Goal: Task Accomplishment & Management: Use online tool/utility

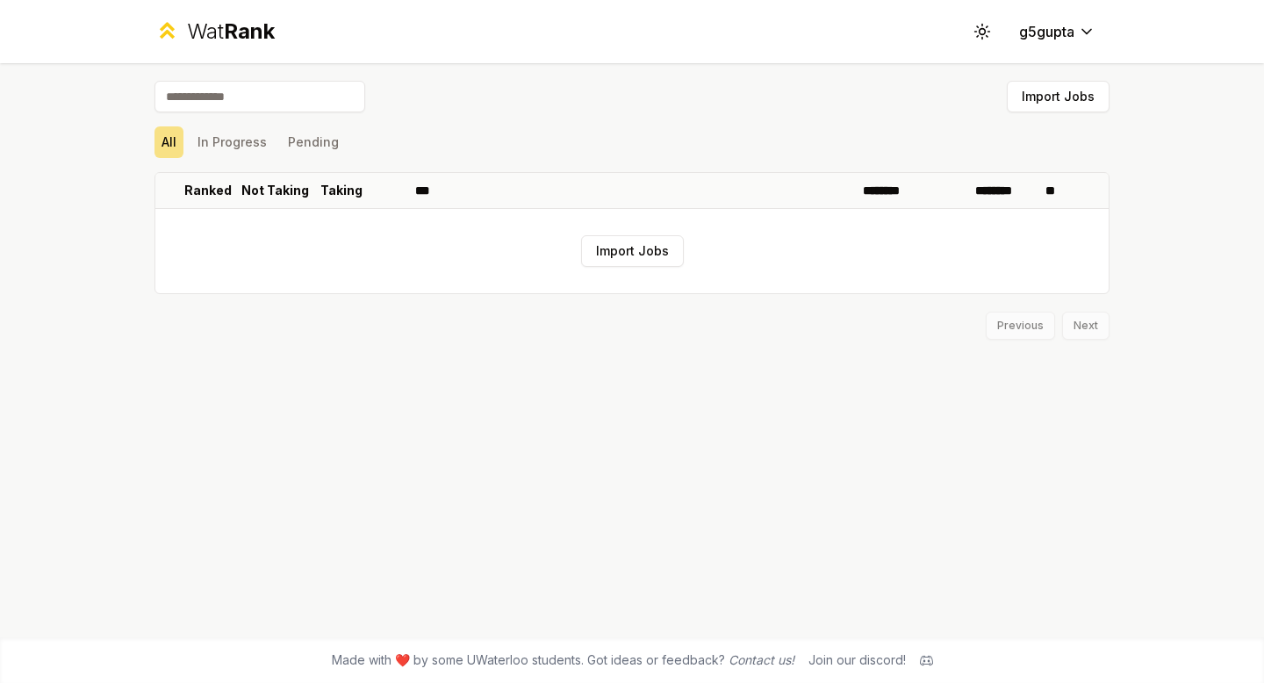
click at [307, 103] on input at bounding box center [260, 97] width 211 height 32
type input "******"
drag, startPoint x: 225, startPoint y: 104, endPoint x: 157, endPoint y: 97, distance: 68.1
click at [157, 97] on input "******" at bounding box center [260, 97] width 211 height 32
click at [626, 256] on button "Import Jobs" at bounding box center [632, 251] width 103 height 32
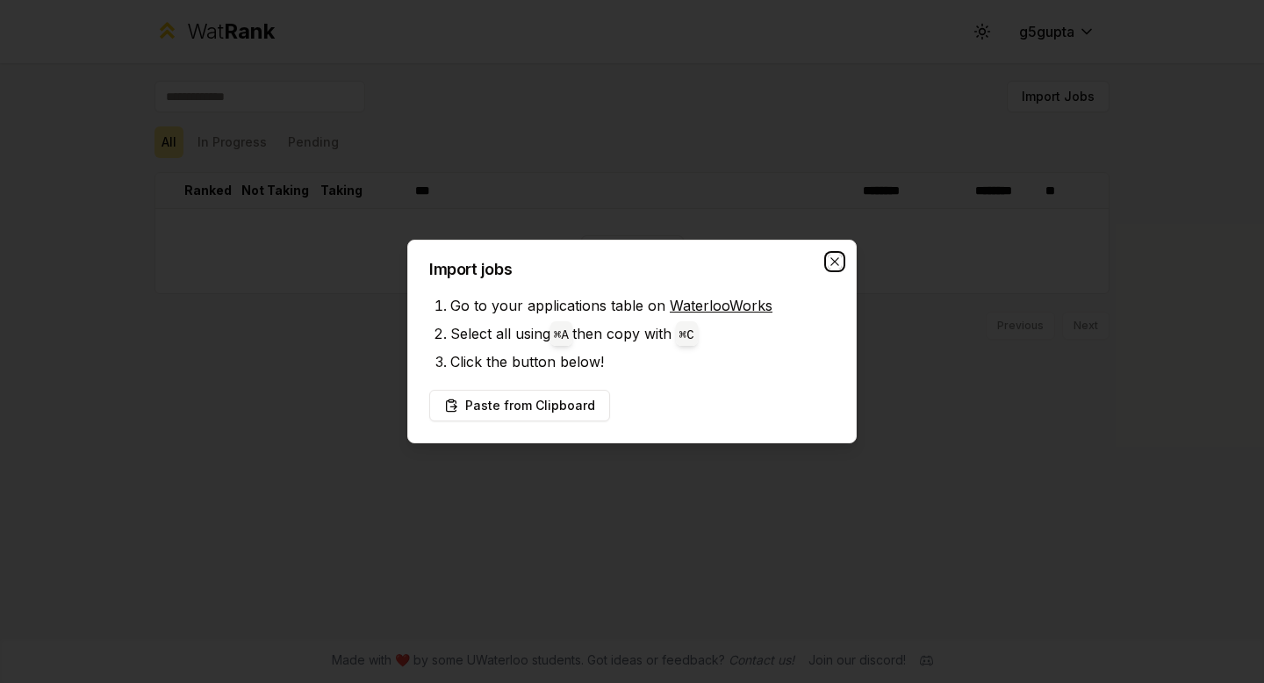
click at [831, 263] on icon "button" at bounding box center [835, 262] width 14 height 14
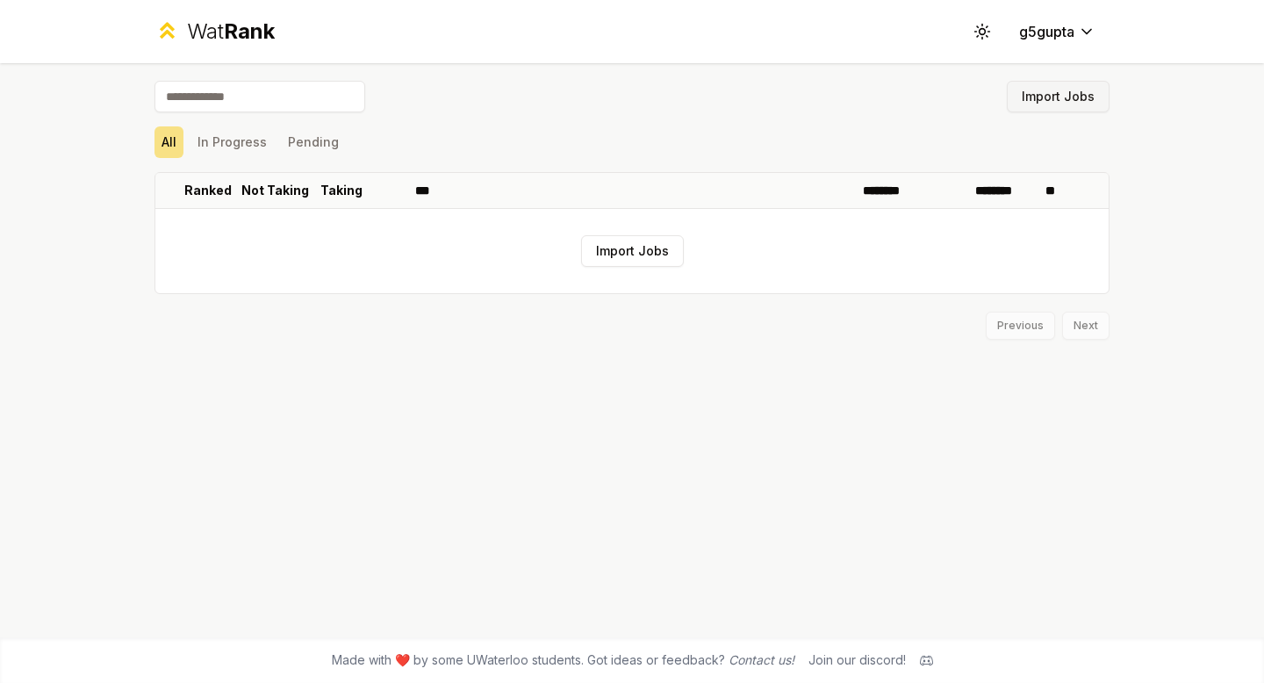
click at [1023, 92] on button "Import Jobs" at bounding box center [1058, 97] width 103 height 32
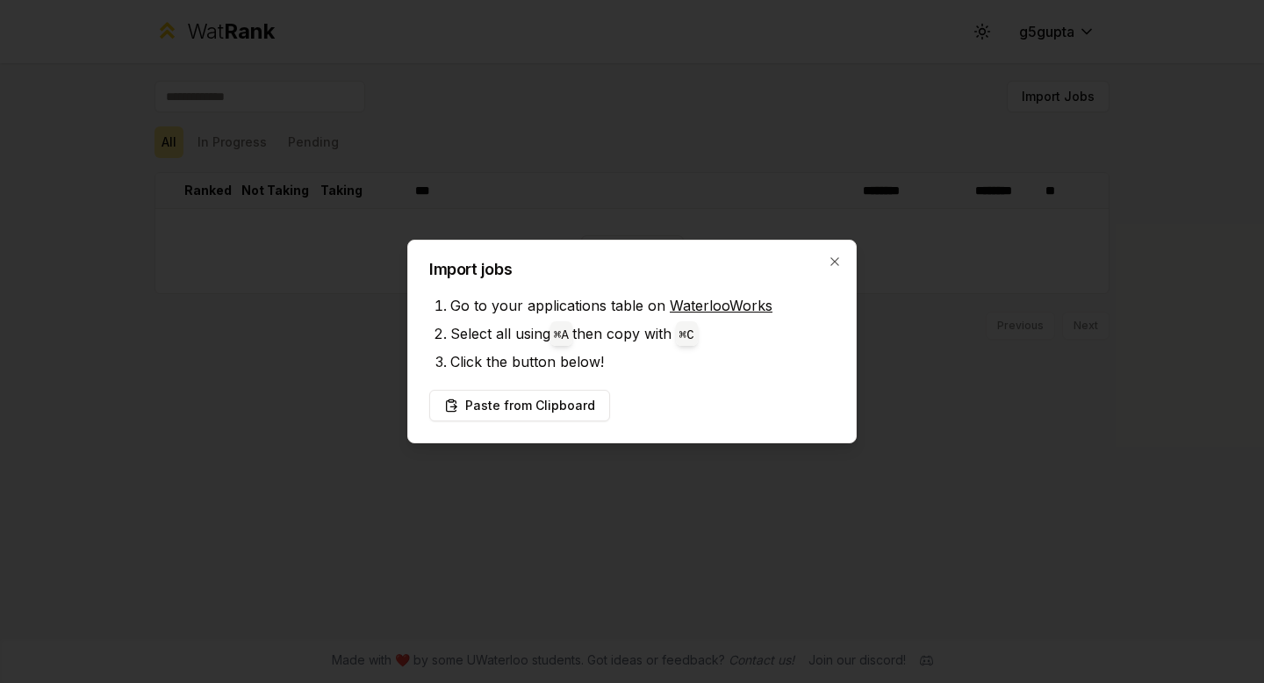
click at [751, 307] on link "WaterlooWorks" at bounding box center [721, 306] width 103 height 18
click at [680, 324] on li "Select all using ⌘ A then copy with ⌘ C" at bounding box center [642, 334] width 385 height 28
click at [608, 345] on li "Select all using ⌘ A then copy with ⌘ C" at bounding box center [642, 334] width 385 height 28
click at [558, 404] on button "Paste from Clipboard" at bounding box center [519, 406] width 181 height 32
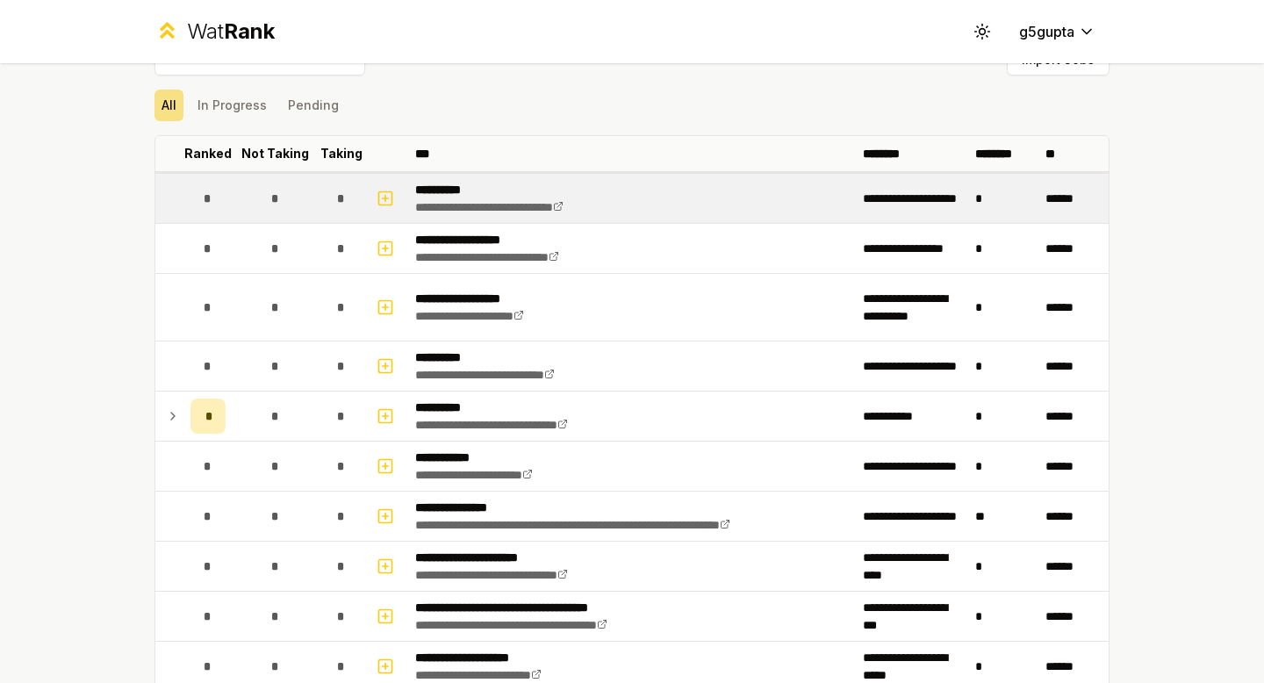
scroll to position [40, 0]
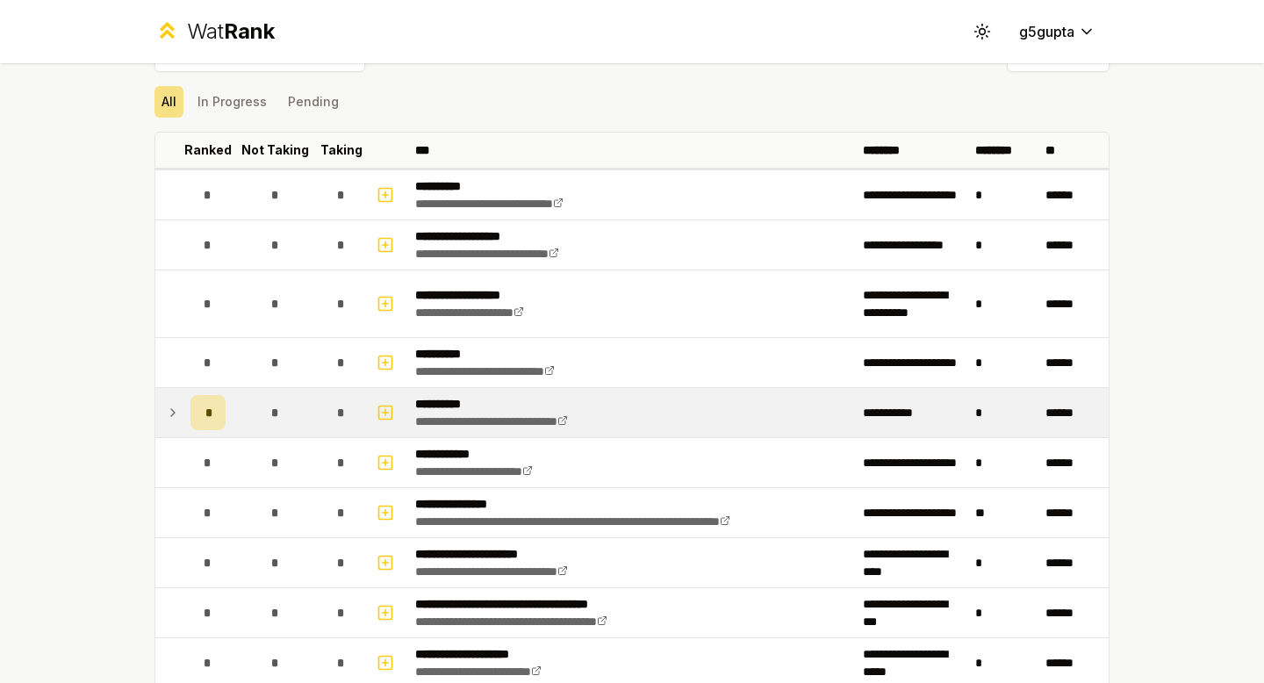
click at [174, 413] on icon at bounding box center [173, 412] width 14 height 21
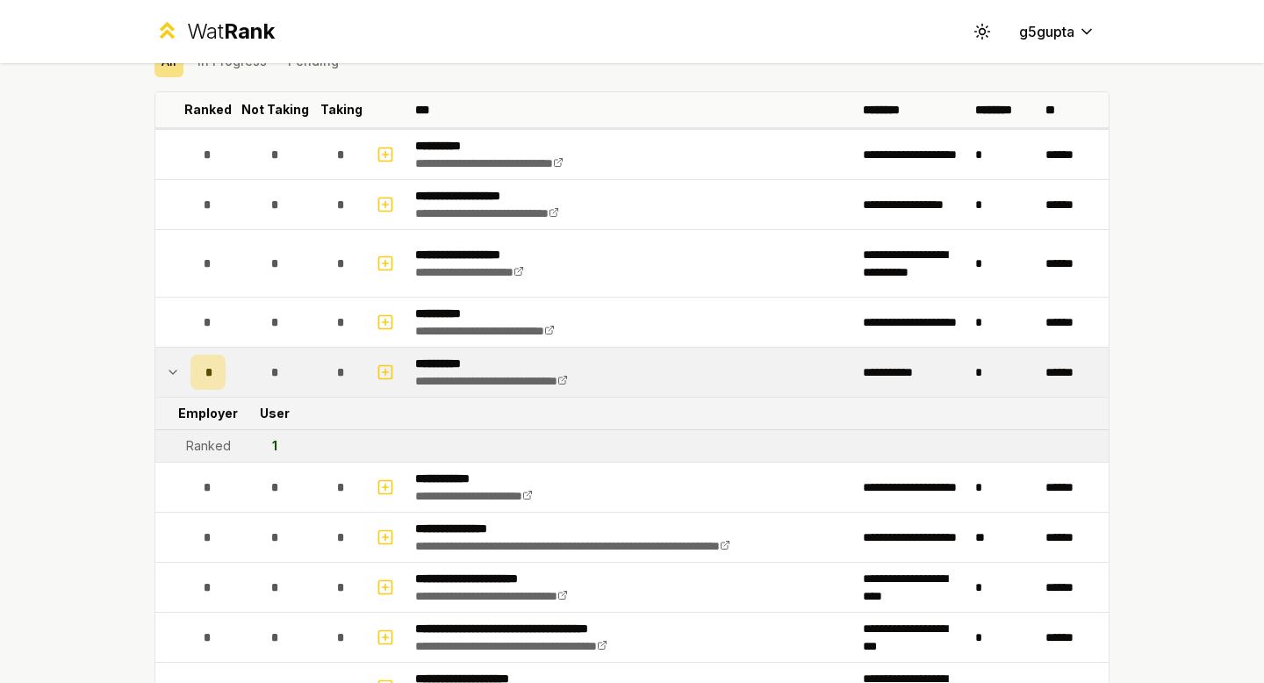
scroll to position [84, 0]
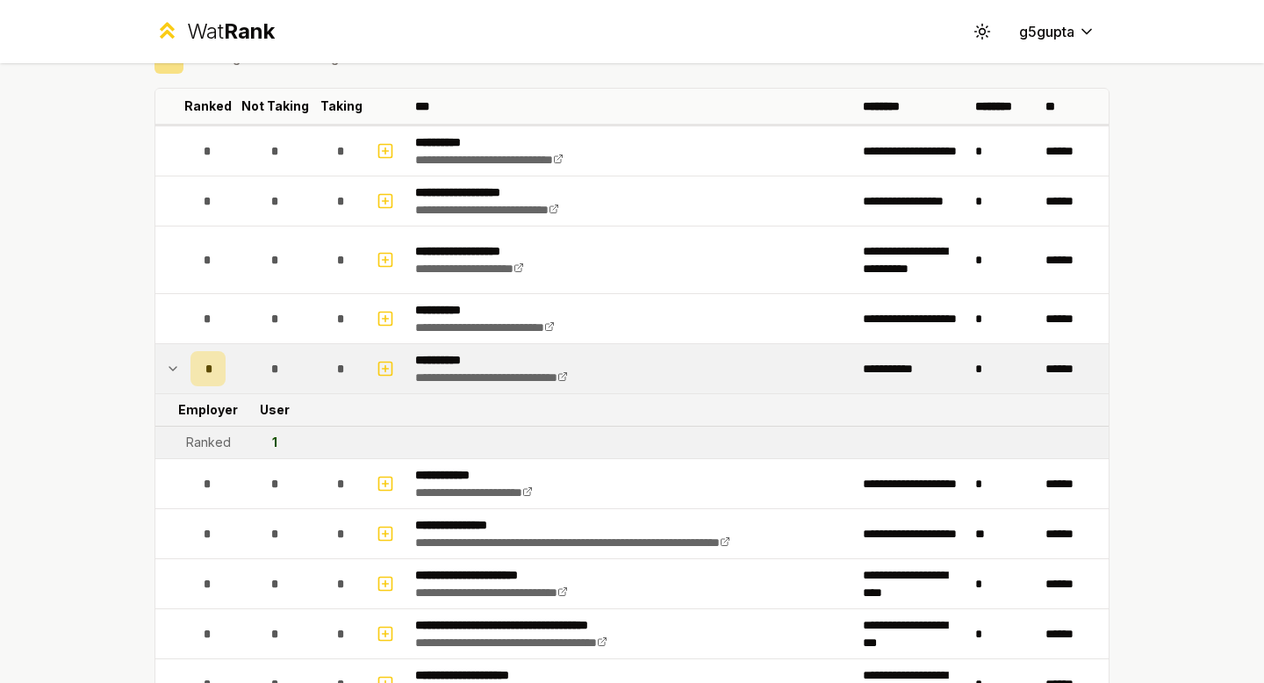
click at [173, 367] on icon at bounding box center [173, 368] width 14 height 21
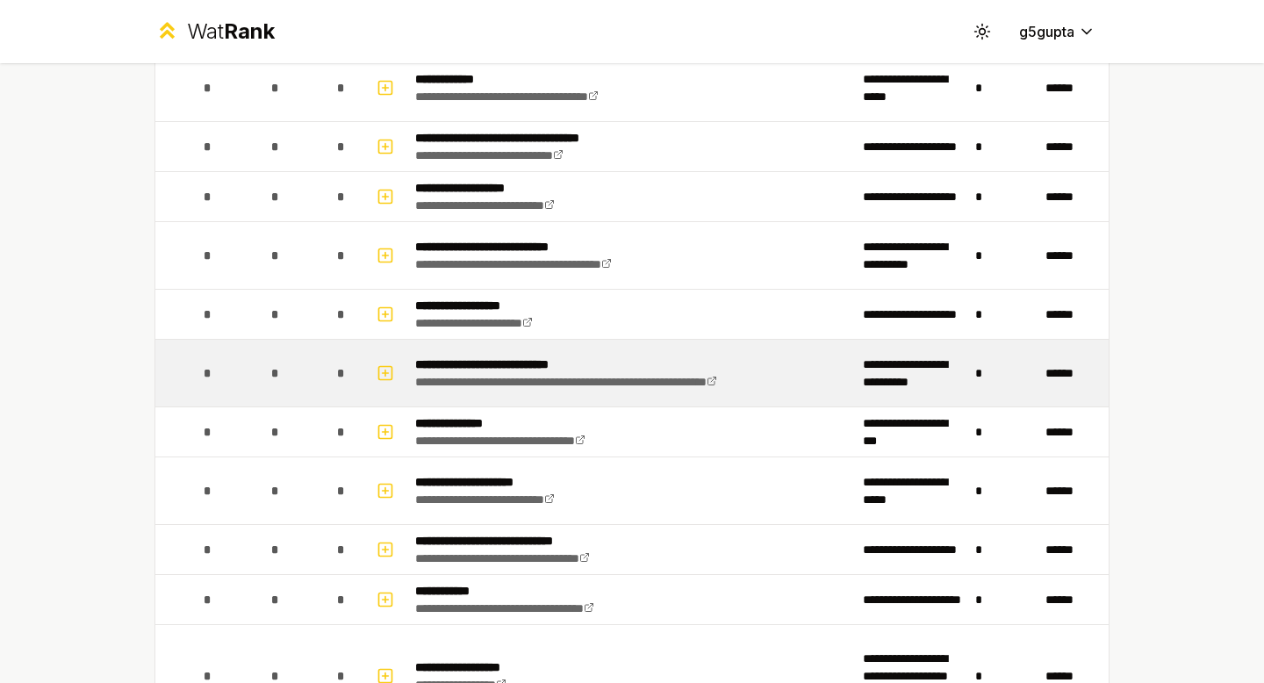
scroll to position [743, 0]
click at [464, 376] on link "**********" at bounding box center [566, 381] width 302 height 12
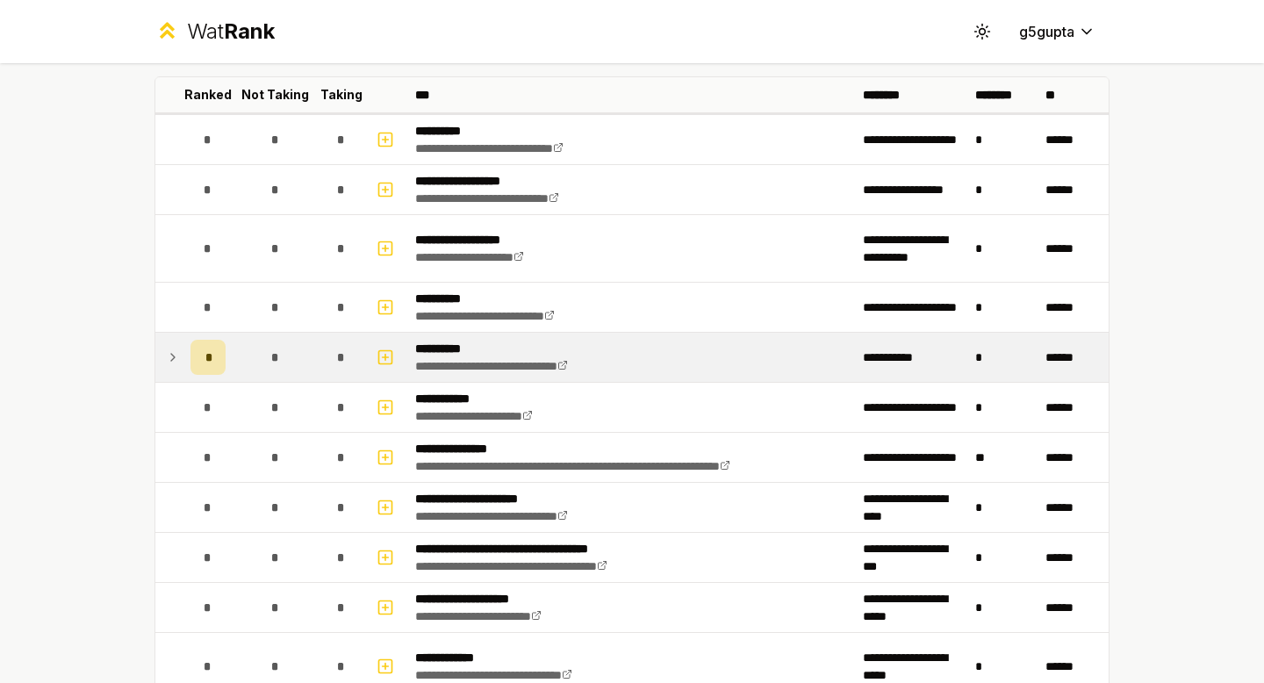
scroll to position [0, 0]
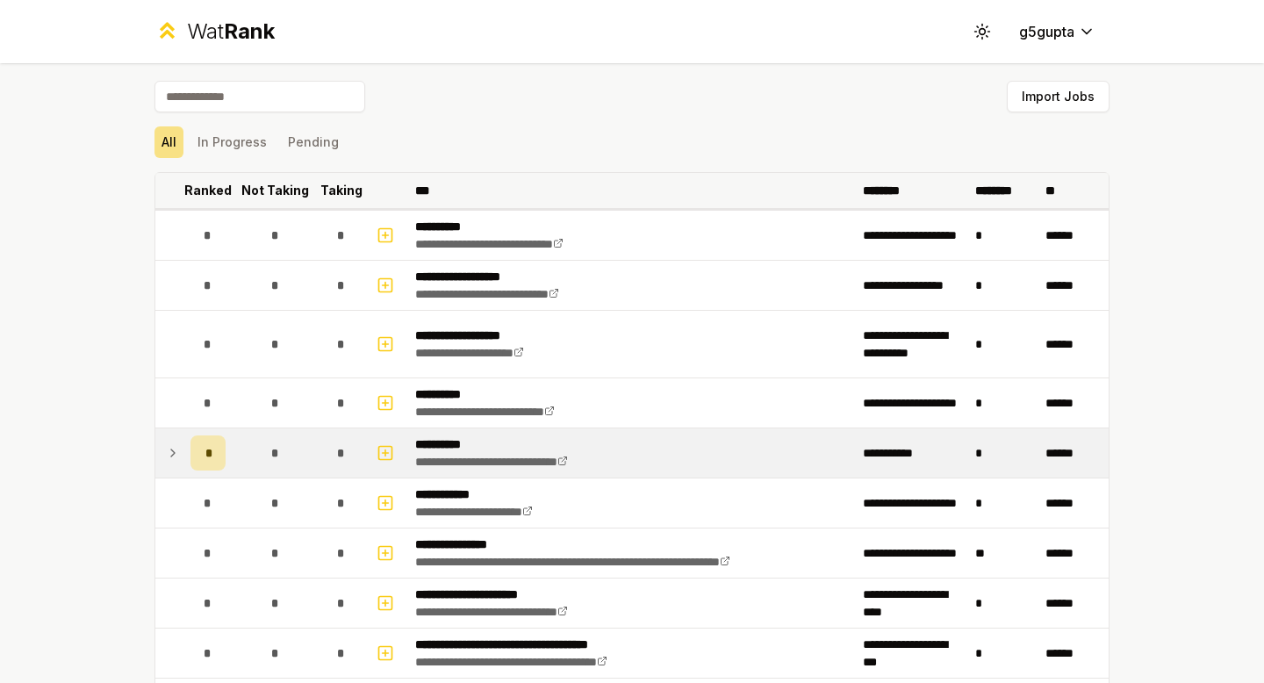
click at [322, 188] on p "Taking" at bounding box center [341, 191] width 42 height 18
click at [342, 190] on p "Taking" at bounding box center [333, 191] width 42 height 18
click at [263, 140] on button "In Progress" at bounding box center [232, 142] width 83 height 32
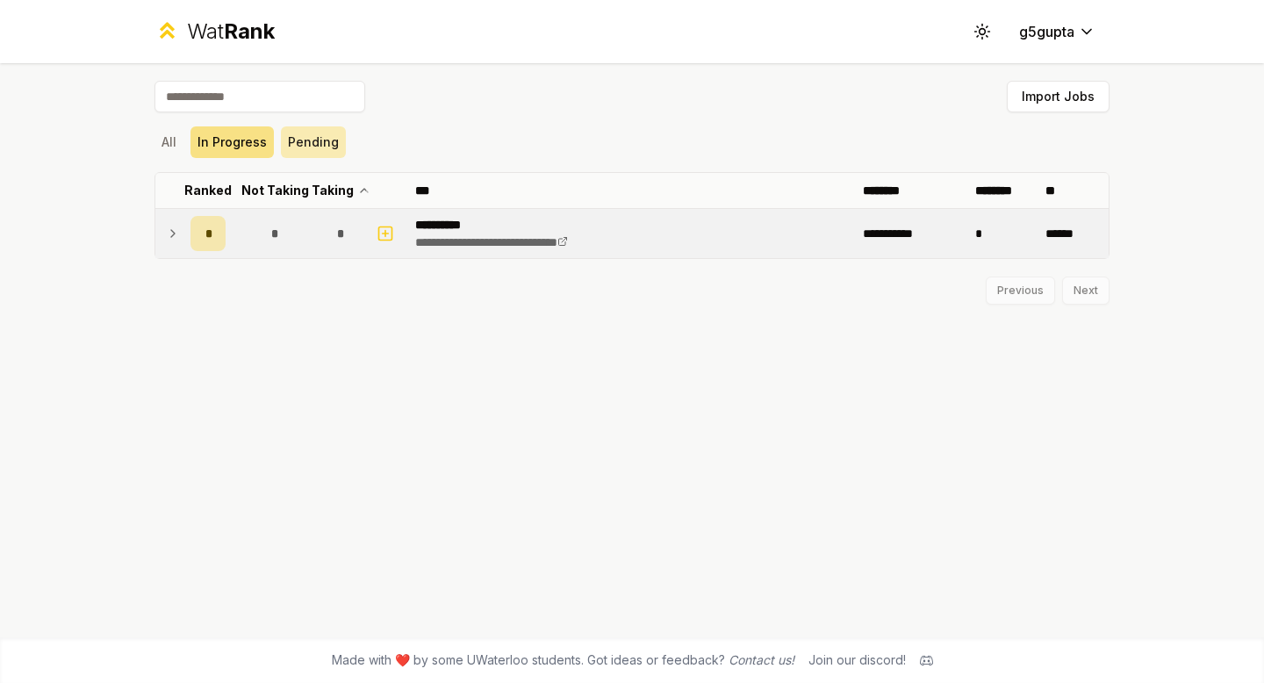
click at [303, 140] on button "Pending" at bounding box center [313, 142] width 65 height 32
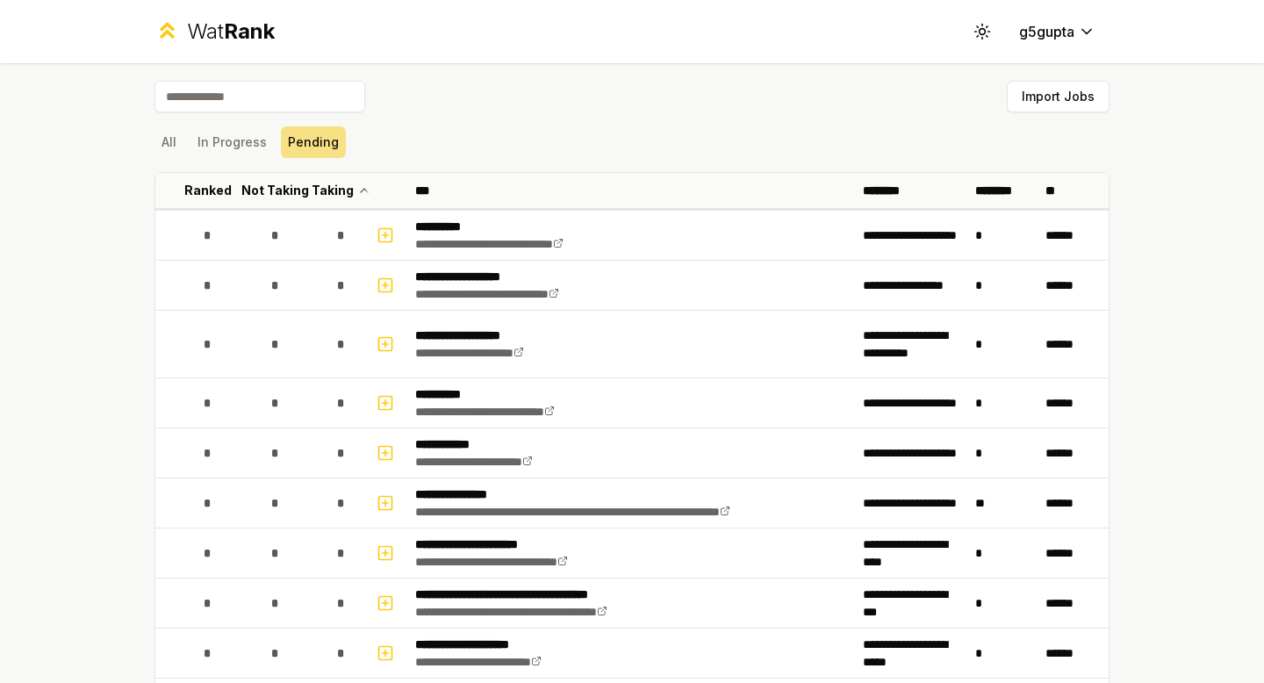
click at [191, 40] on div "Wat Rank" at bounding box center [231, 32] width 88 height 28
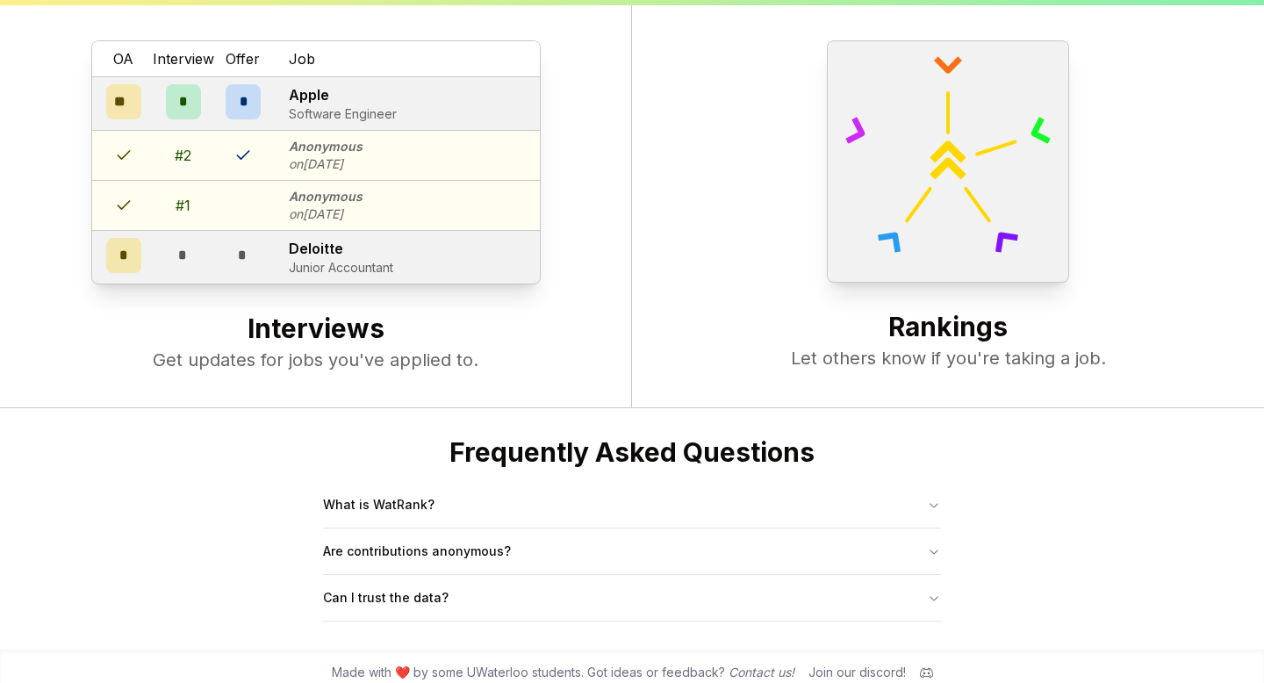
scroll to position [665, 0]
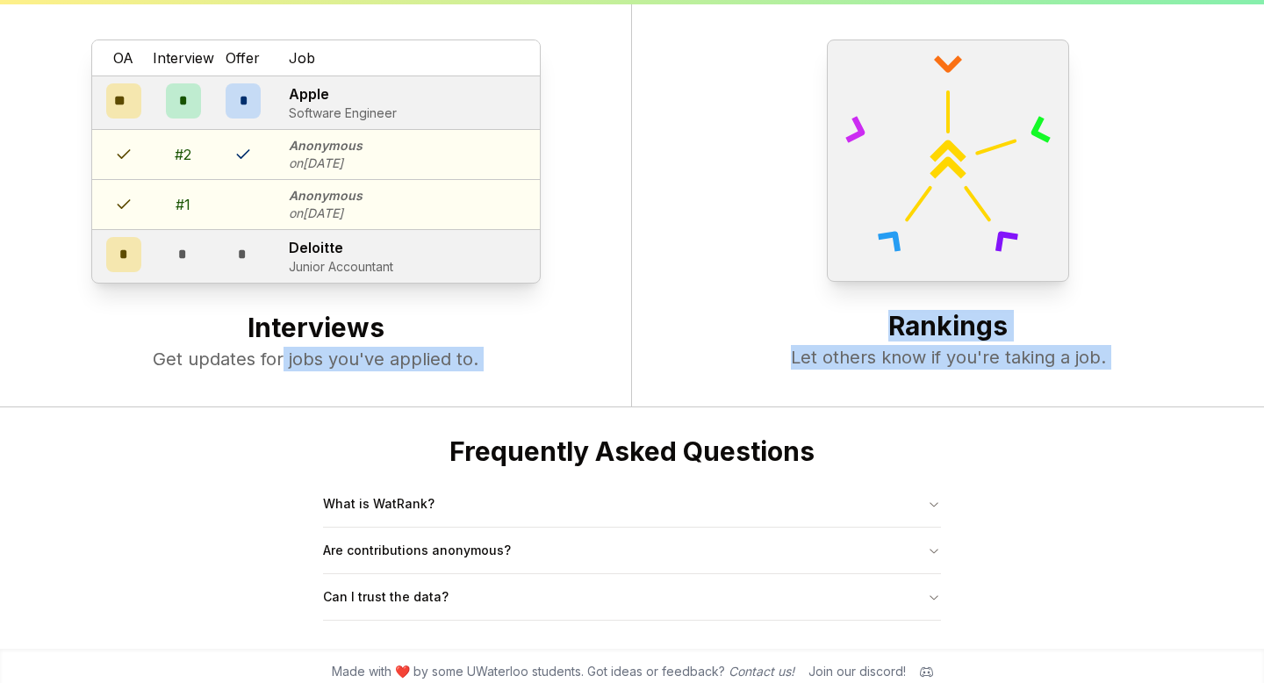
drag, startPoint x: 282, startPoint y: 356, endPoint x: 784, endPoint y: 410, distance: 505.2
click at [784, 410] on body "Meet Wat Rank Navigate co-op with confidence. Get started Live Stats 4,782 user…" at bounding box center [632, 14] width 1264 height 1359
click at [786, 410] on div "Frequently Asked Questions What is WatRank? Are contributions anonymous? Can I …" at bounding box center [632, 527] width 674 height 241
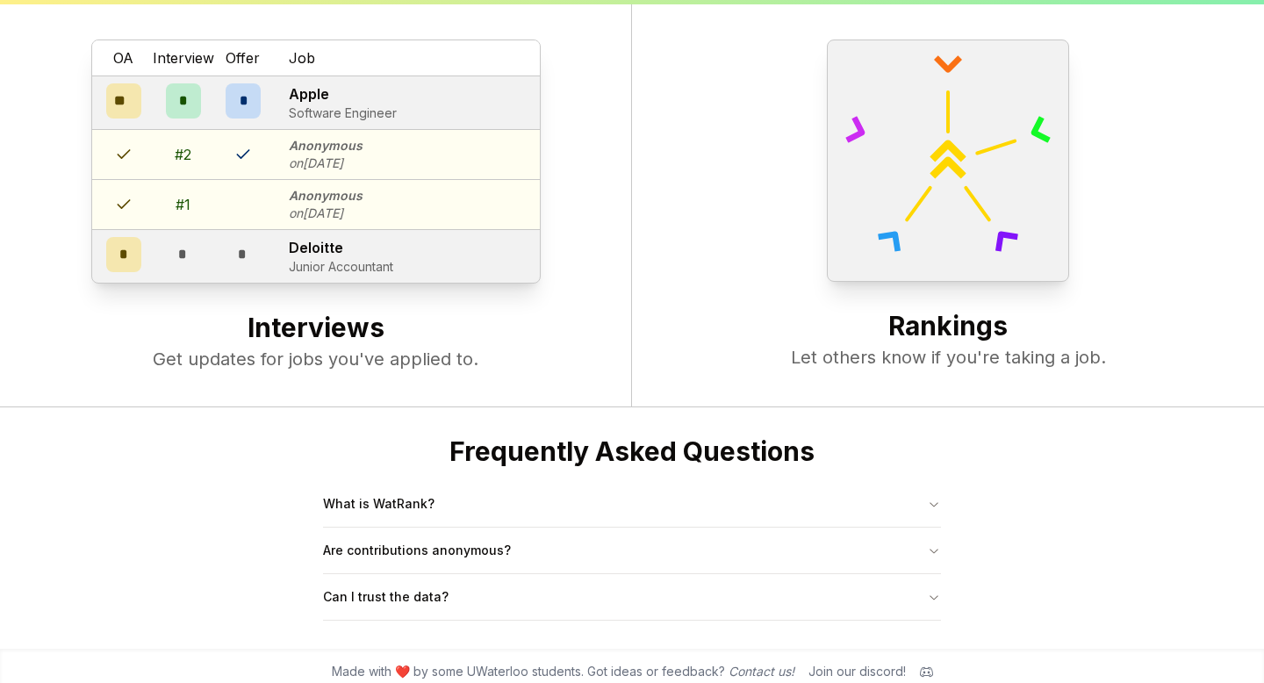
scroll to position [676, 0]
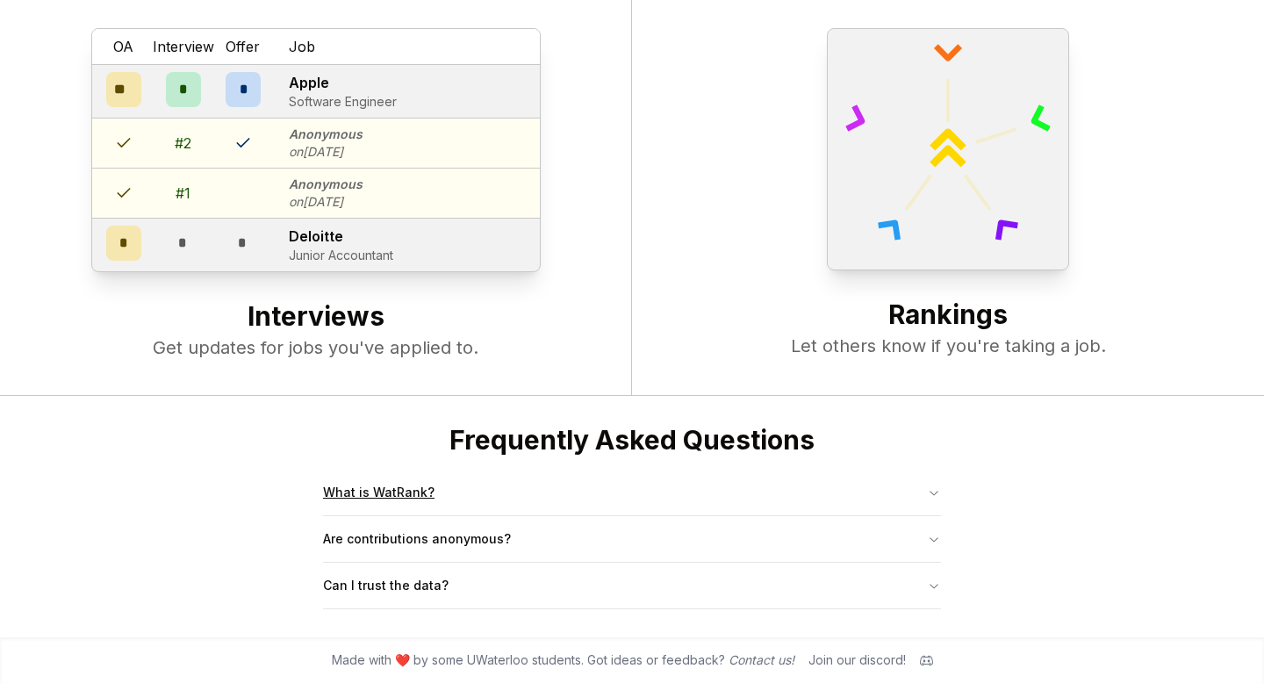
click at [537, 496] on button "What is WatRank?" at bounding box center [632, 493] width 618 height 46
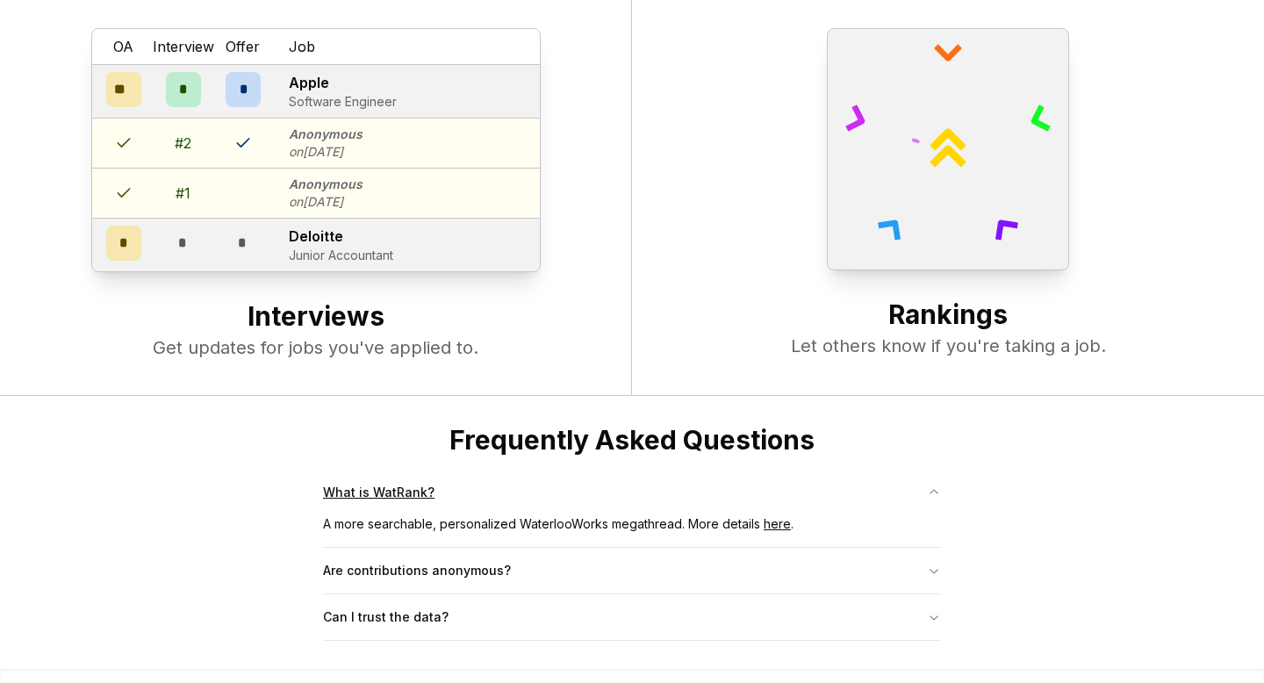
scroll to position [708, 0]
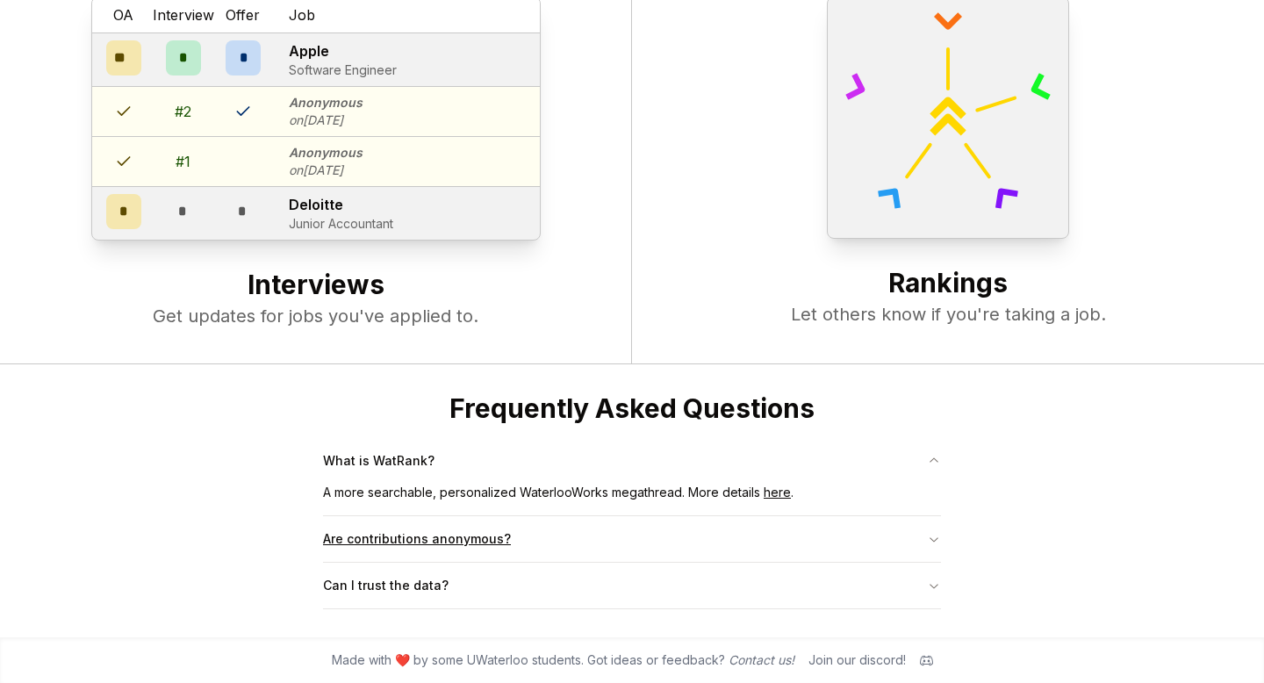
click at [577, 536] on button "Are contributions anonymous?" at bounding box center [632, 539] width 618 height 46
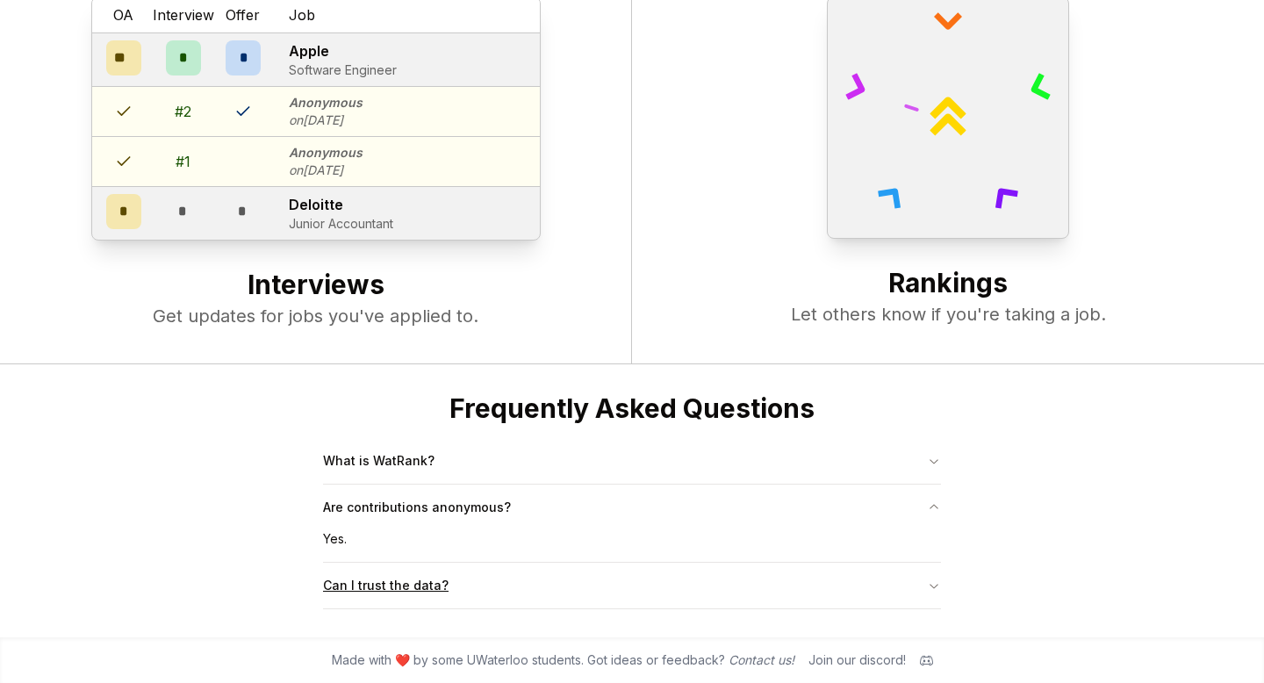
click at [545, 588] on button "Can I trust the data?" at bounding box center [632, 586] width 618 height 46
